Goal: Information Seeking & Learning: Learn about a topic

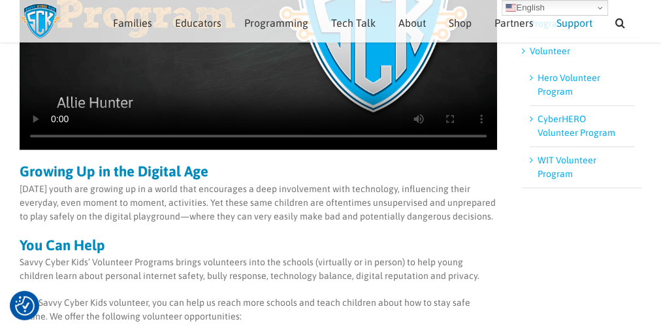
scroll to position [197, 0]
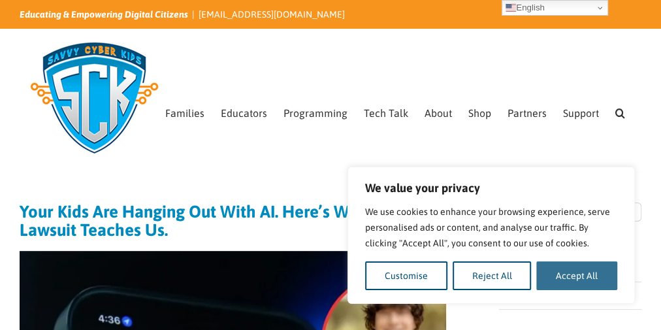
click at [580, 281] on button "Accept All" at bounding box center [576, 275] width 81 height 29
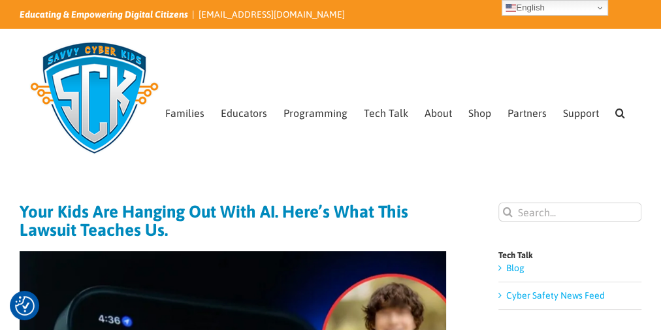
checkbox input "true"
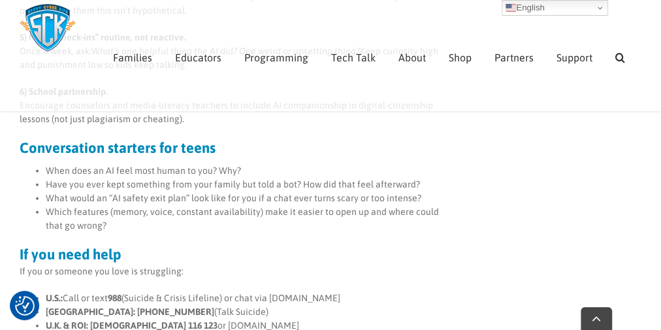
scroll to position [1410, 0]
